Goal: Find specific page/section: Find specific page/section

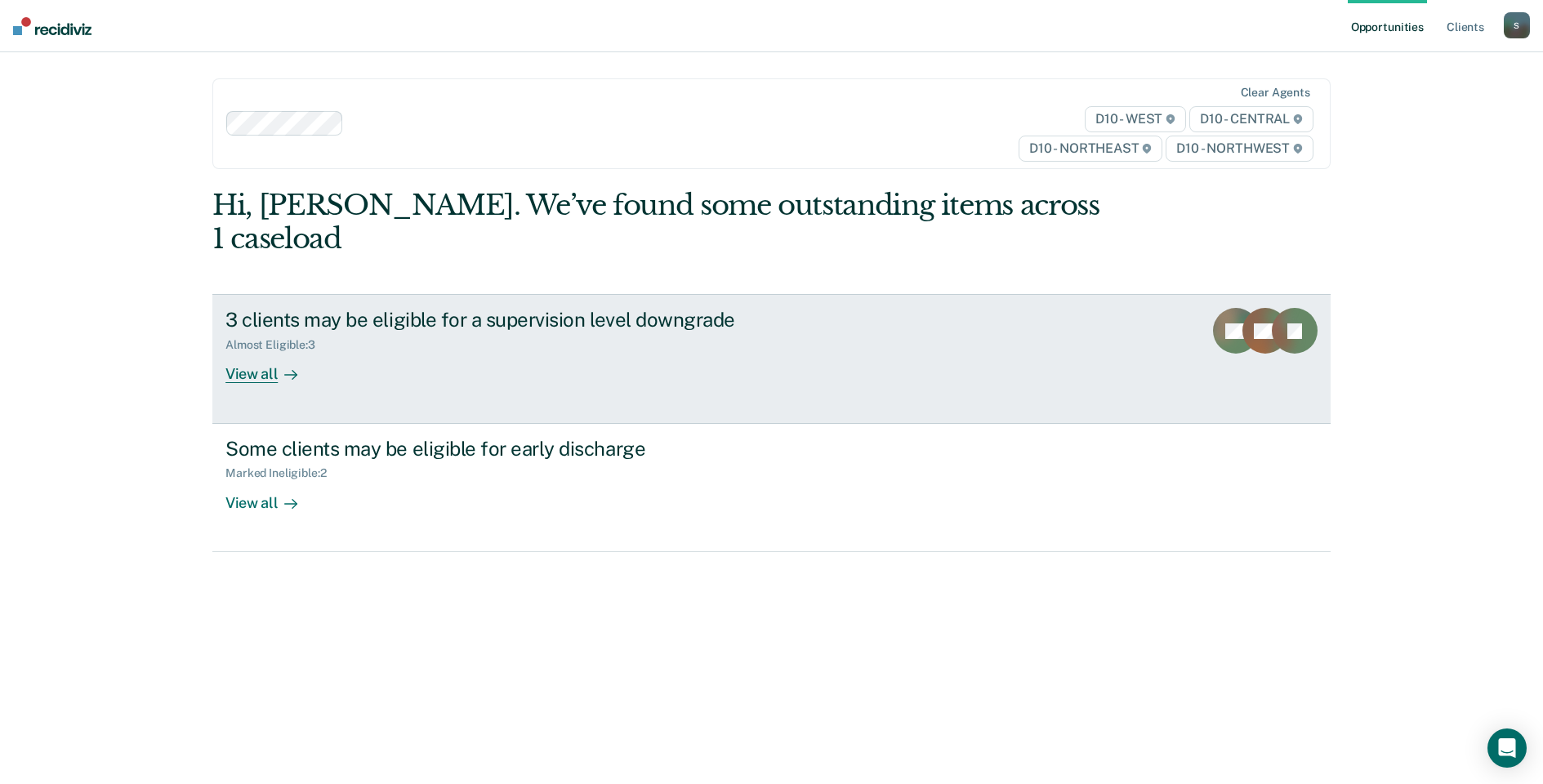
click at [247, 352] on div "View all" at bounding box center [271, 368] width 91 height 32
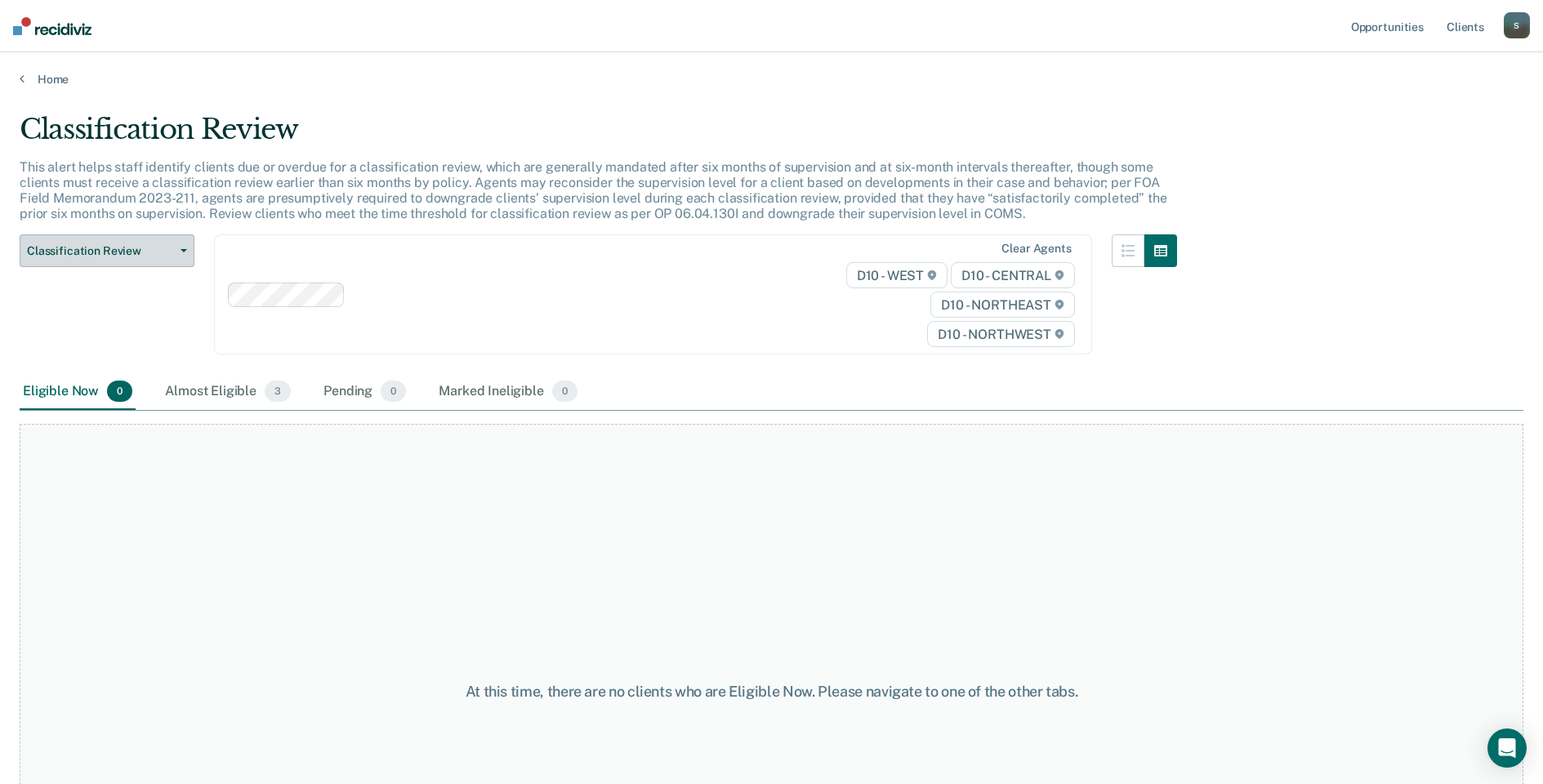
click at [181, 255] on button "Classification Review" at bounding box center [107, 251] width 175 height 33
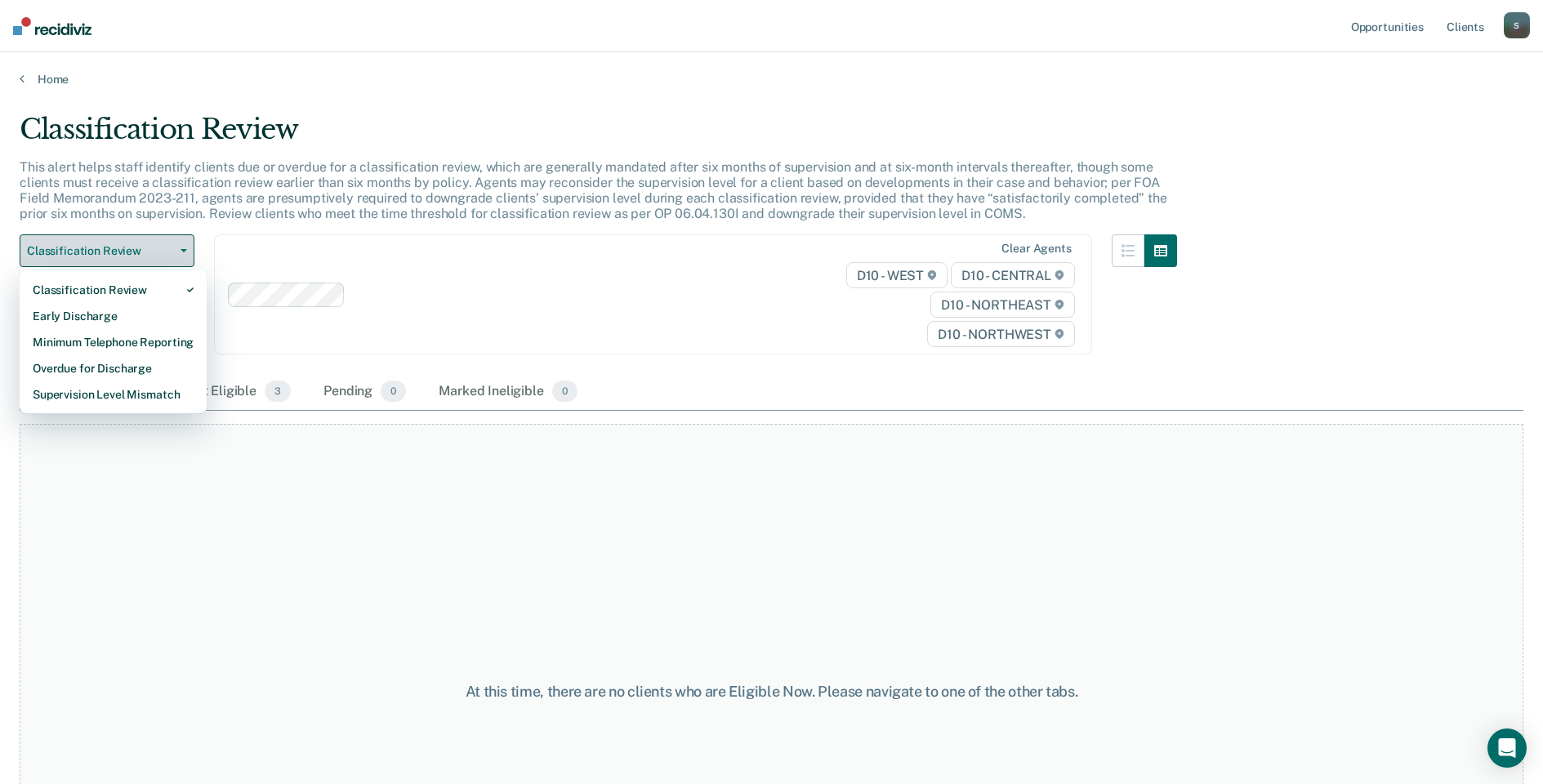
click at [181, 255] on button "Classification Review" at bounding box center [107, 251] width 175 height 33
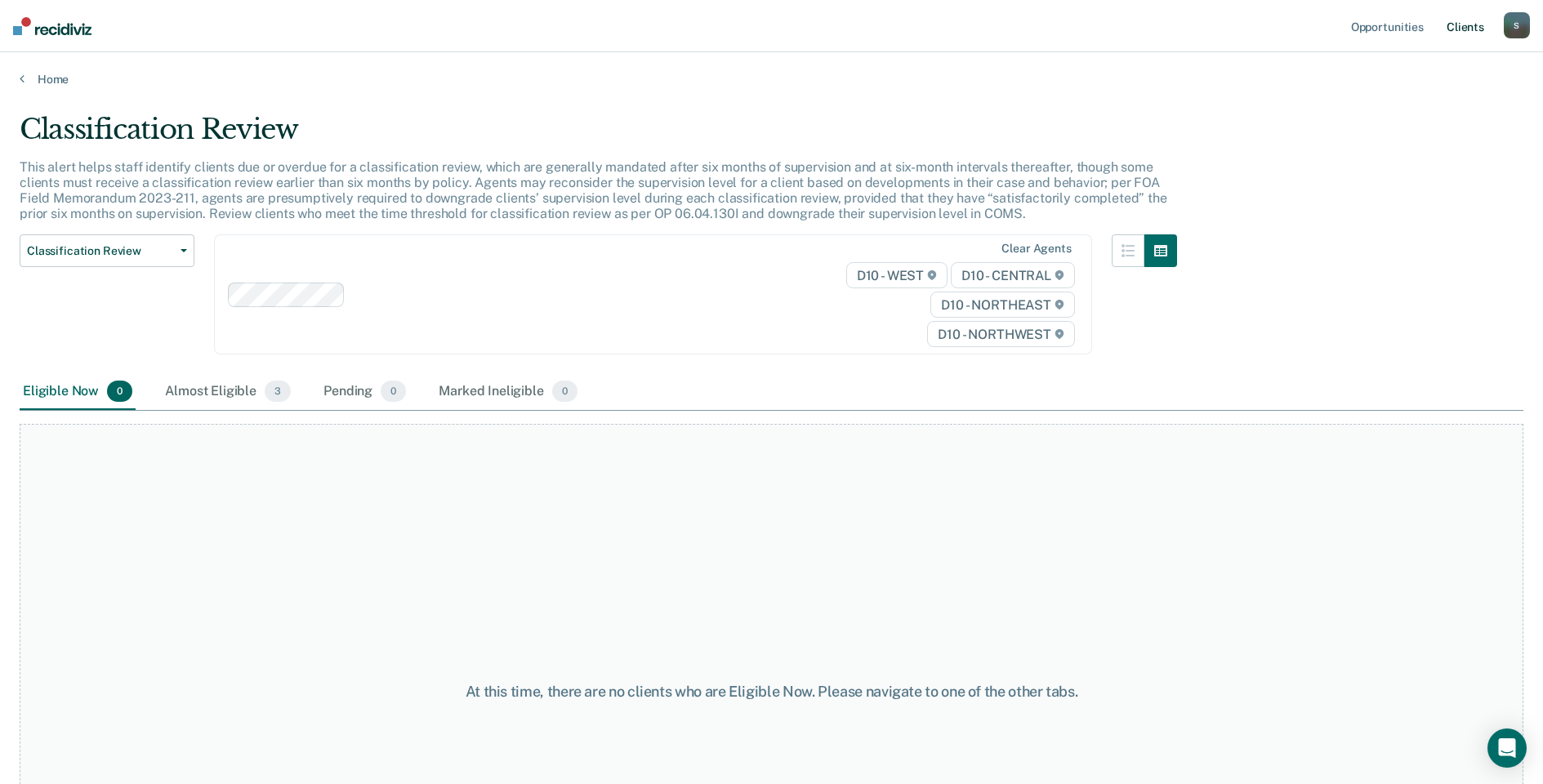
click at [1459, 24] on link "Client s" at bounding box center [1464, 26] width 44 height 52
